Goal: Information Seeking & Learning: Check status

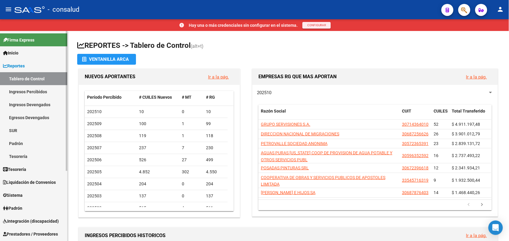
click at [25, 93] on link "Ingresos Percibidos" at bounding box center [33, 91] width 67 height 13
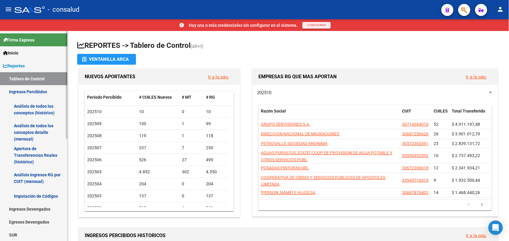
click at [24, 128] on link "Análisis de todos los conceptos detalle (mensual)" at bounding box center [33, 132] width 67 height 23
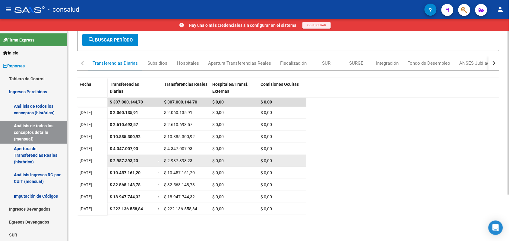
scroll to position [75, 0]
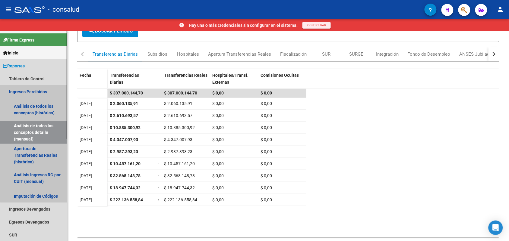
click at [35, 91] on link "Ingresos Percibidos" at bounding box center [33, 91] width 67 height 13
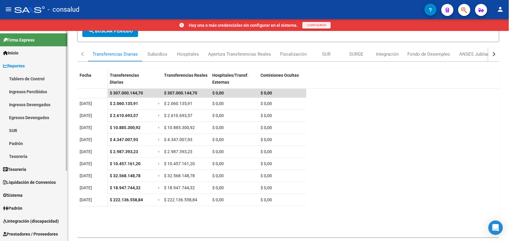
click at [27, 76] on link "Tablero de Control" at bounding box center [33, 78] width 67 height 13
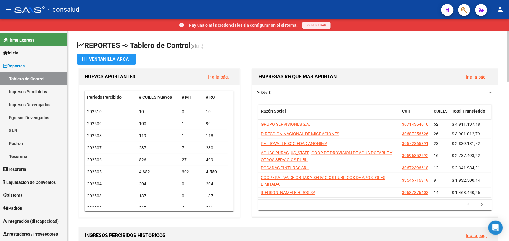
click at [476, 109] on span "Total Transferido" at bounding box center [468, 111] width 33 height 5
click at [480, 77] on link "Ir a la pág." at bounding box center [476, 76] width 21 height 5
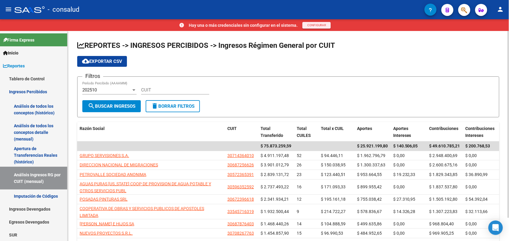
click at [109, 104] on span "search Buscar Ingresos" at bounding box center [112, 106] width 48 height 5
click at [151, 89] on input "CUIT" at bounding box center [175, 89] width 68 height 5
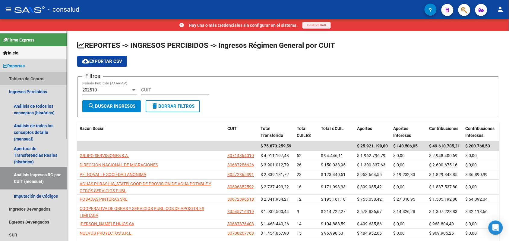
click at [14, 77] on link "Tablero de Control" at bounding box center [33, 78] width 67 height 13
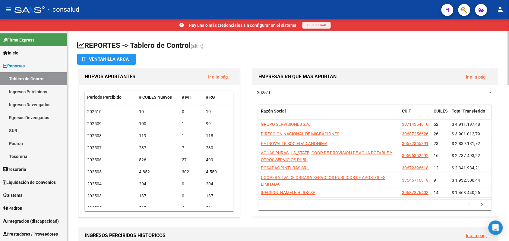
click at [466, 112] on span "Total Transferido" at bounding box center [468, 111] width 33 height 5
click at [477, 79] on link "Ir a la pág." at bounding box center [476, 76] width 21 height 5
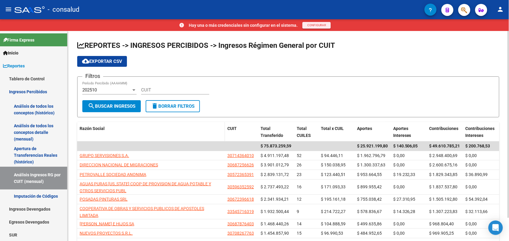
click at [105, 128] on div "Razón Social" at bounding box center [151, 128] width 143 height 7
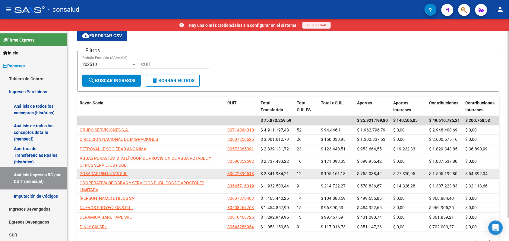
scroll to position [41, 0]
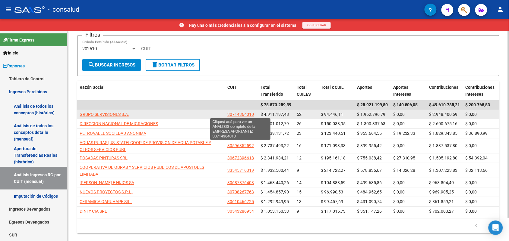
click at [244, 113] on span "30714364010" at bounding box center [240, 114] width 27 height 5
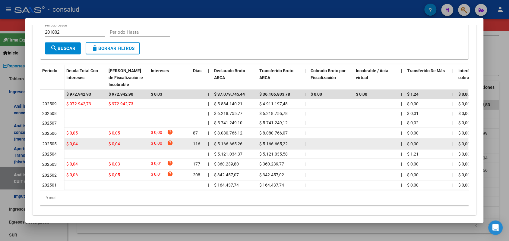
scroll to position [145, 0]
